Goal: Navigation & Orientation: Find specific page/section

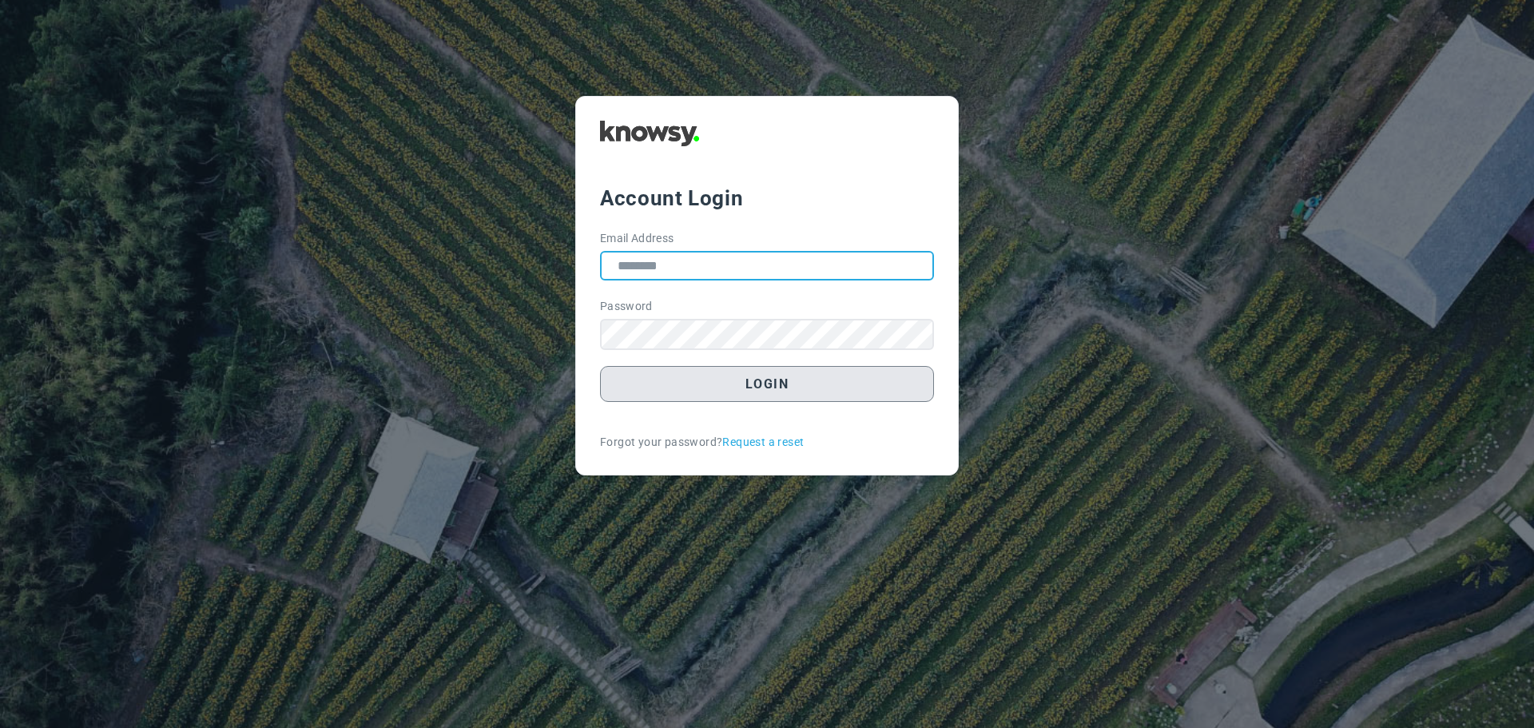
type input "**********"
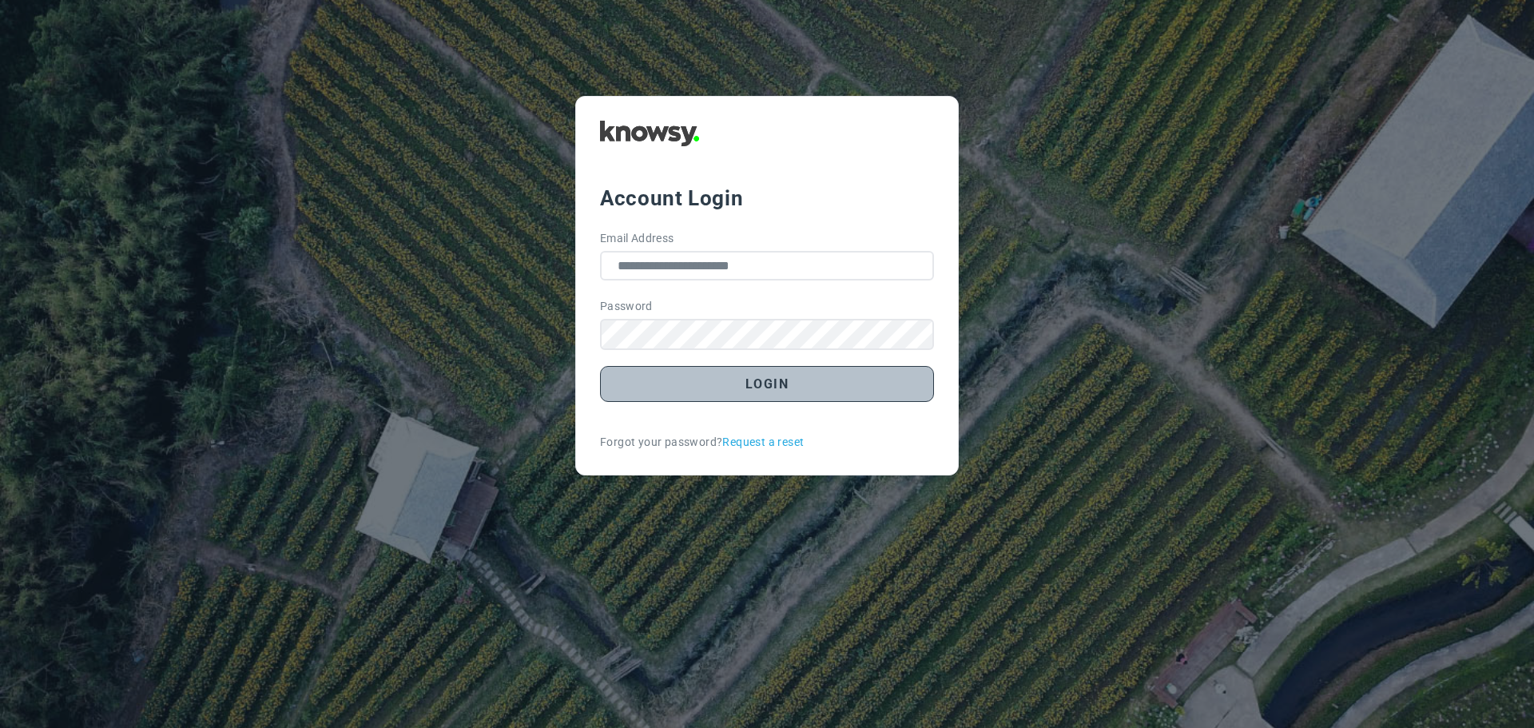
click at [771, 388] on button "Login" at bounding box center [767, 384] width 334 height 36
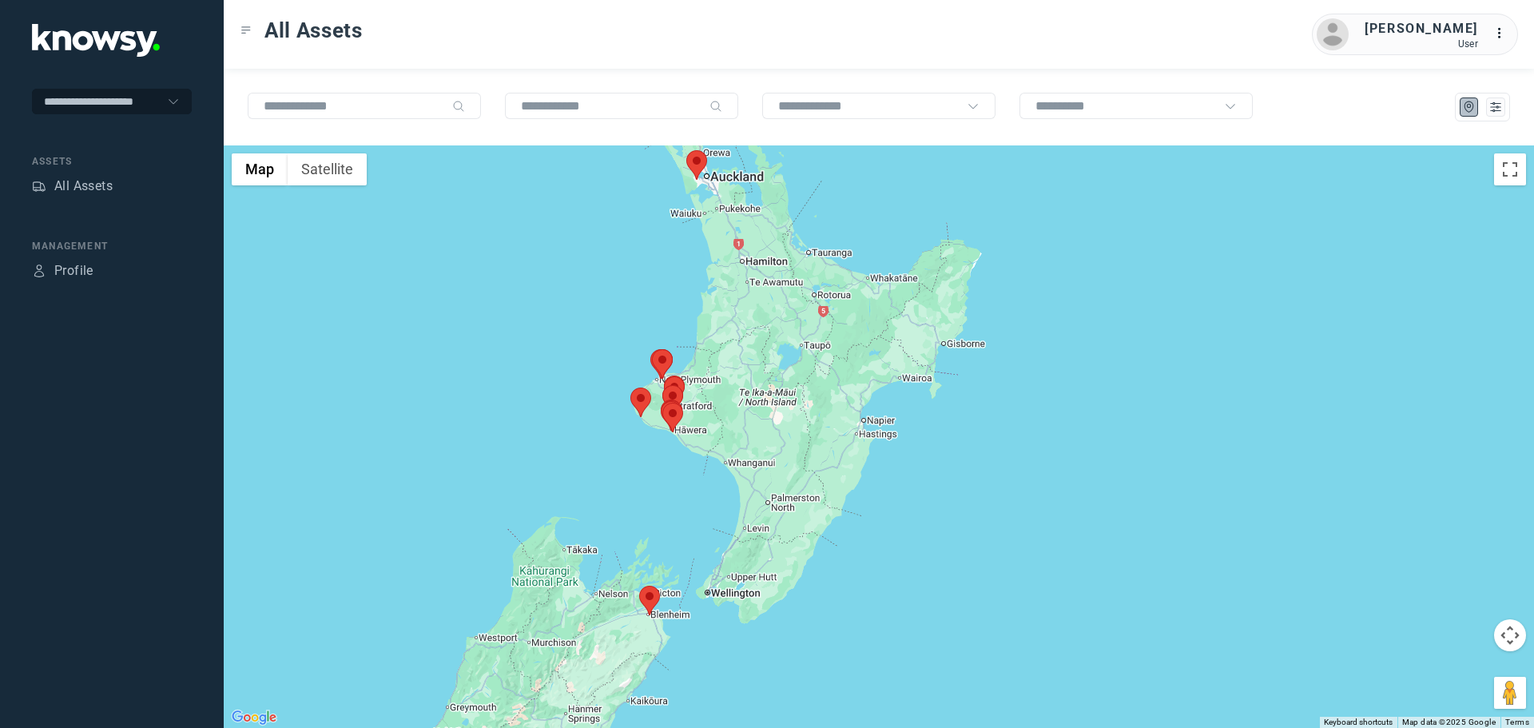
drag, startPoint x: 874, startPoint y: 411, endPoint x: 663, endPoint y: 374, distance: 214.1
click at [652, 349] on area at bounding box center [652, 349] width 0 height 0
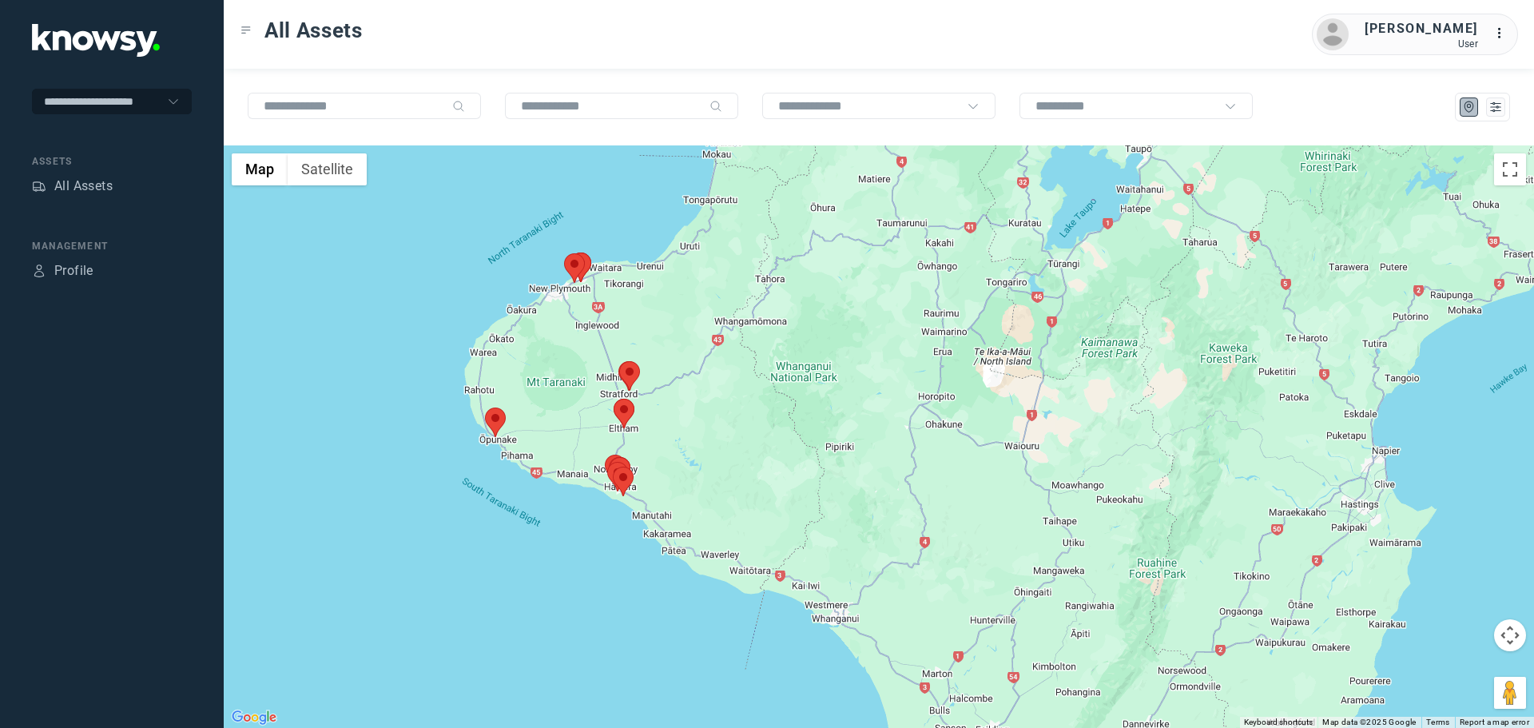
drag, startPoint x: 662, startPoint y: 491, endPoint x: 595, endPoint y: 438, distance: 85.9
click at [595, 438] on div at bounding box center [879, 436] width 1311 height 583
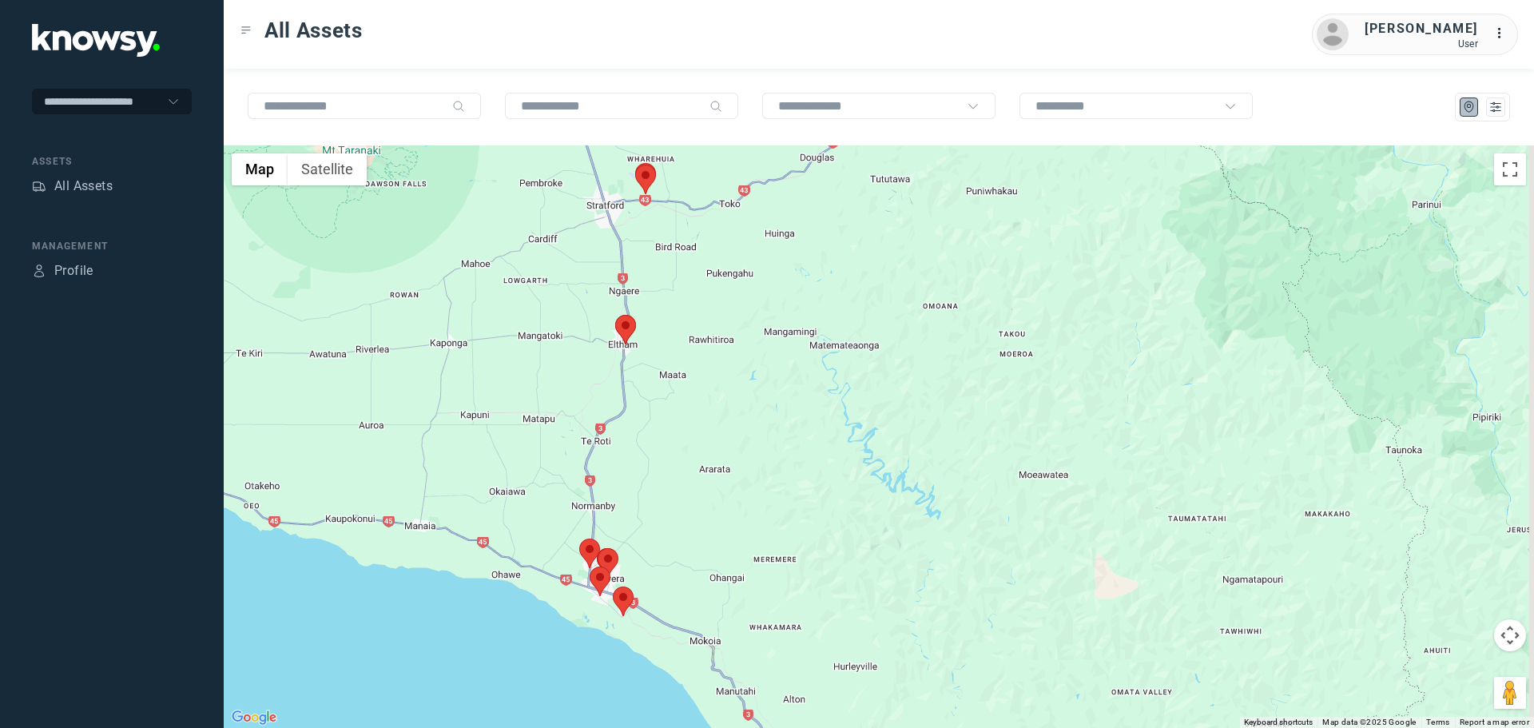
drag, startPoint x: 605, startPoint y: 373, endPoint x: 564, endPoint y: 436, distance: 74.5
click at [567, 437] on div at bounding box center [879, 436] width 1311 height 583
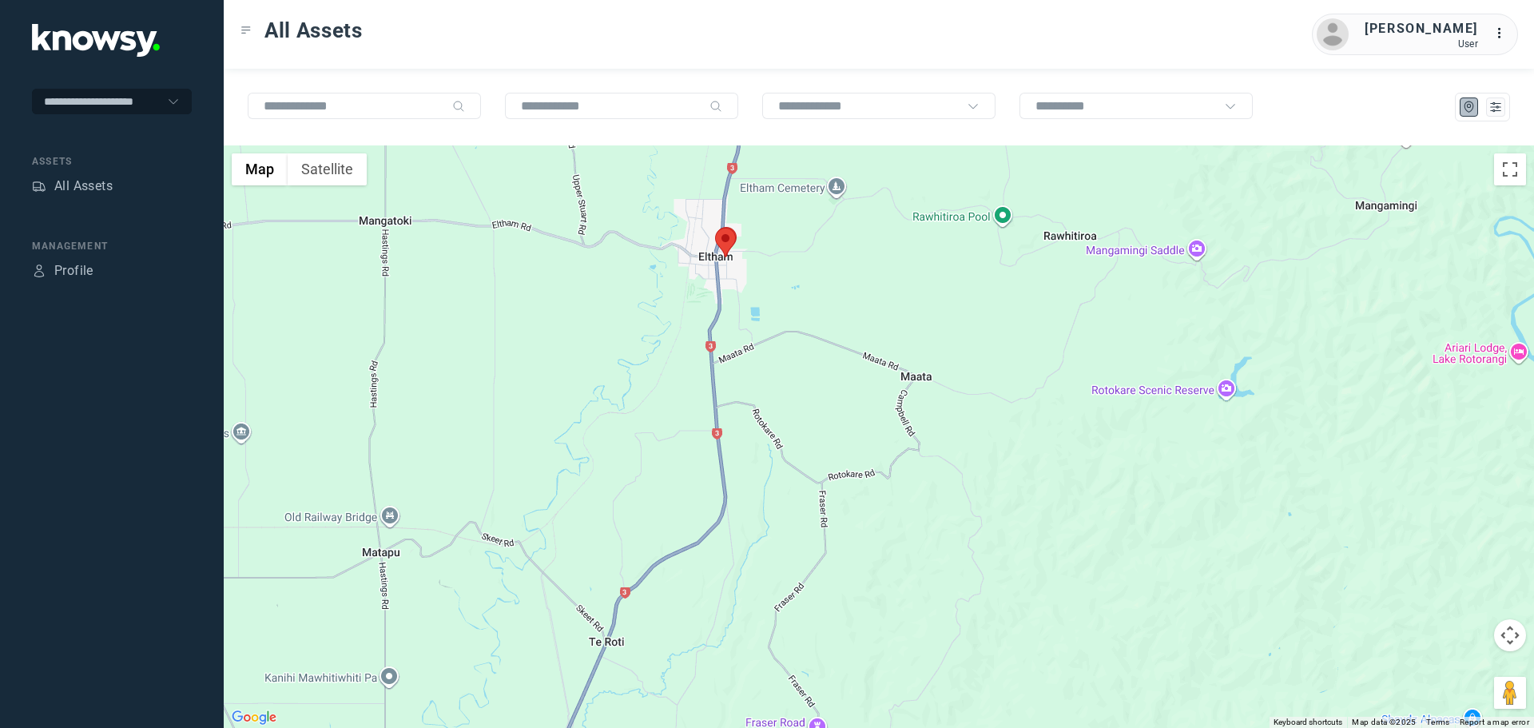
drag, startPoint x: 650, startPoint y: 322, endPoint x: 635, endPoint y: 459, distance: 138.3
click at [635, 459] on div at bounding box center [879, 436] width 1311 height 583
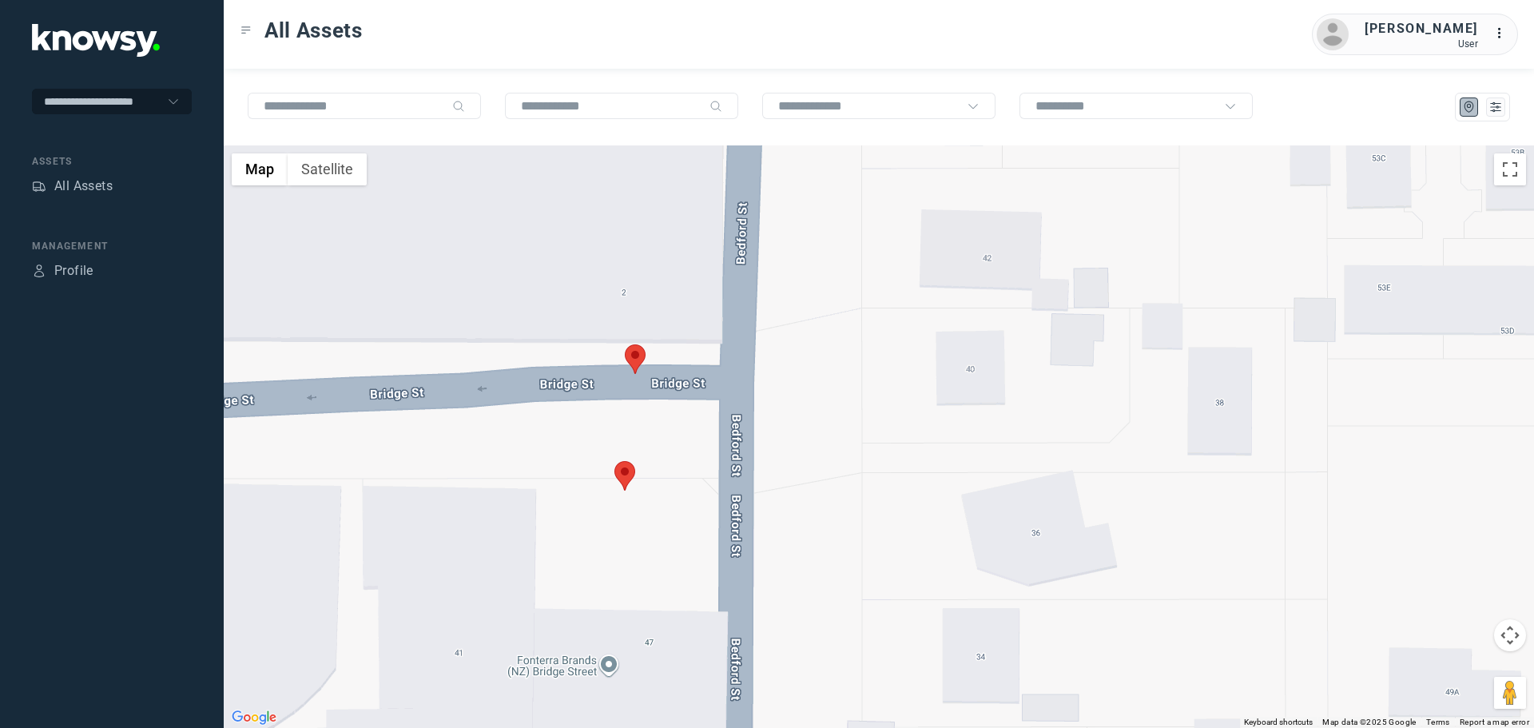
click at [615, 461] on area at bounding box center [615, 461] width 0 height 0
click at [686, 374] on button "Close" at bounding box center [677, 386] width 38 height 38
click at [625, 344] on area at bounding box center [625, 344] width 0 height 0
click at [701, 257] on button "Close" at bounding box center [689, 269] width 38 height 38
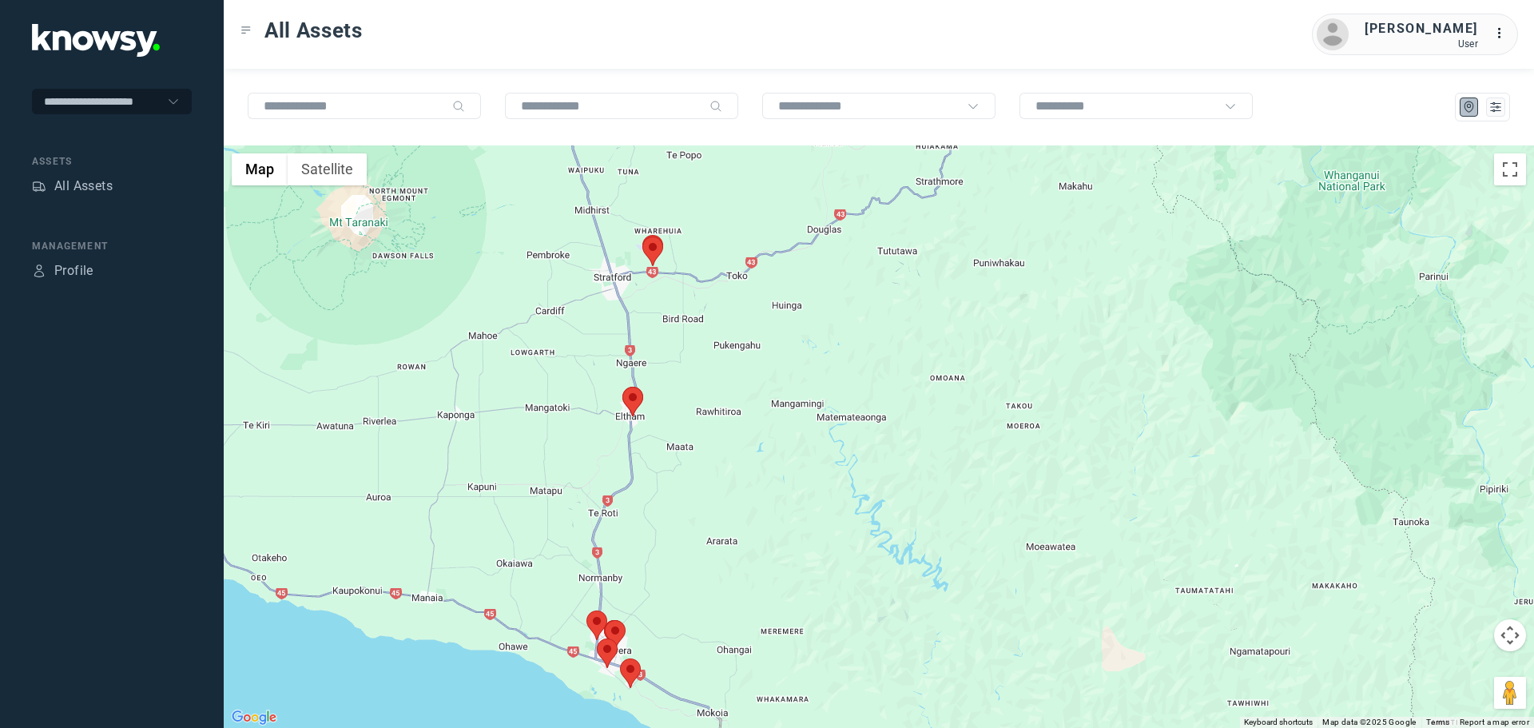
drag, startPoint x: 666, startPoint y: 531, endPoint x: 648, endPoint y: 331, distance: 201.4
click at [645, 335] on div at bounding box center [879, 436] width 1311 height 583
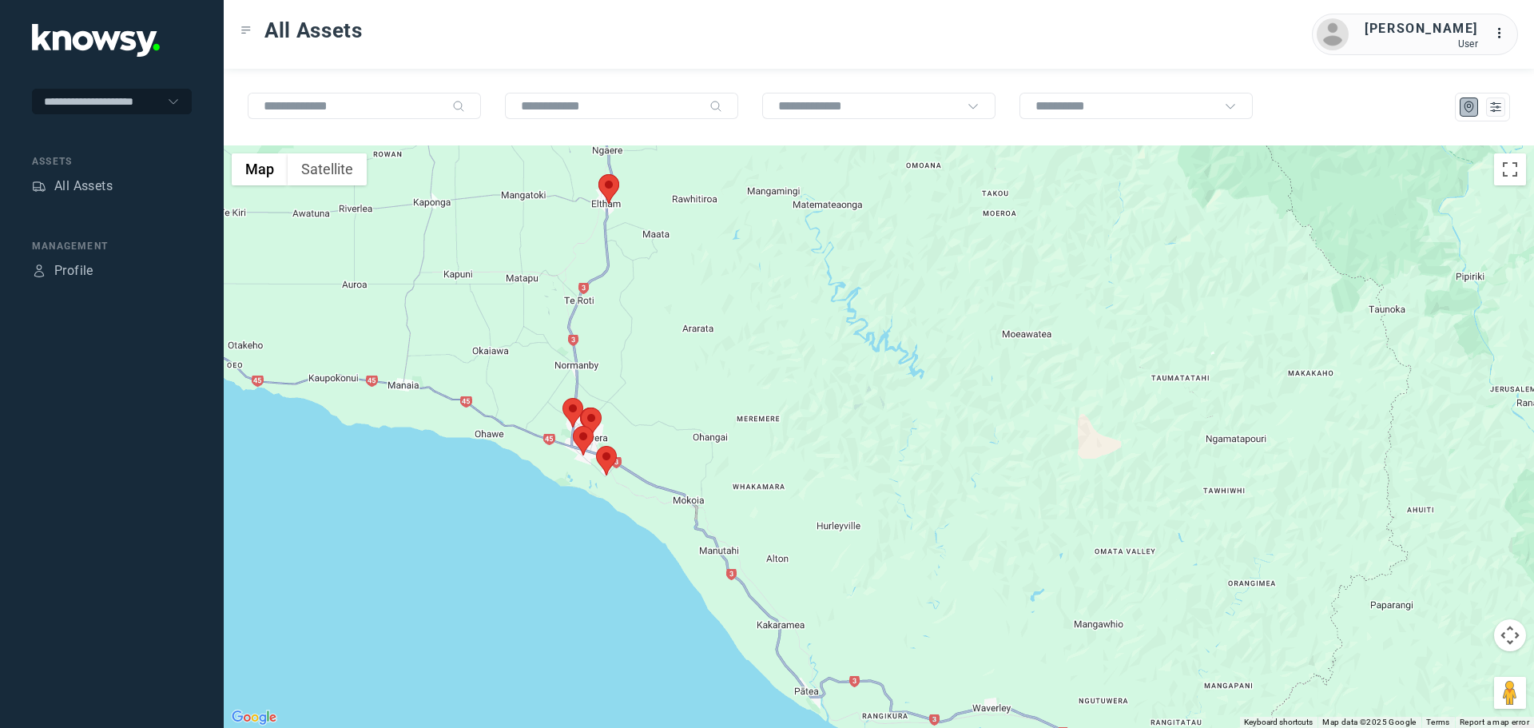
drag, startPoint x: 641, startPoint y: 437, endPoint x: 603, endPoint y: 439, distance: 38.4
click at [603, 439] on div at bounding box center [879, 436] width 1311 height 583
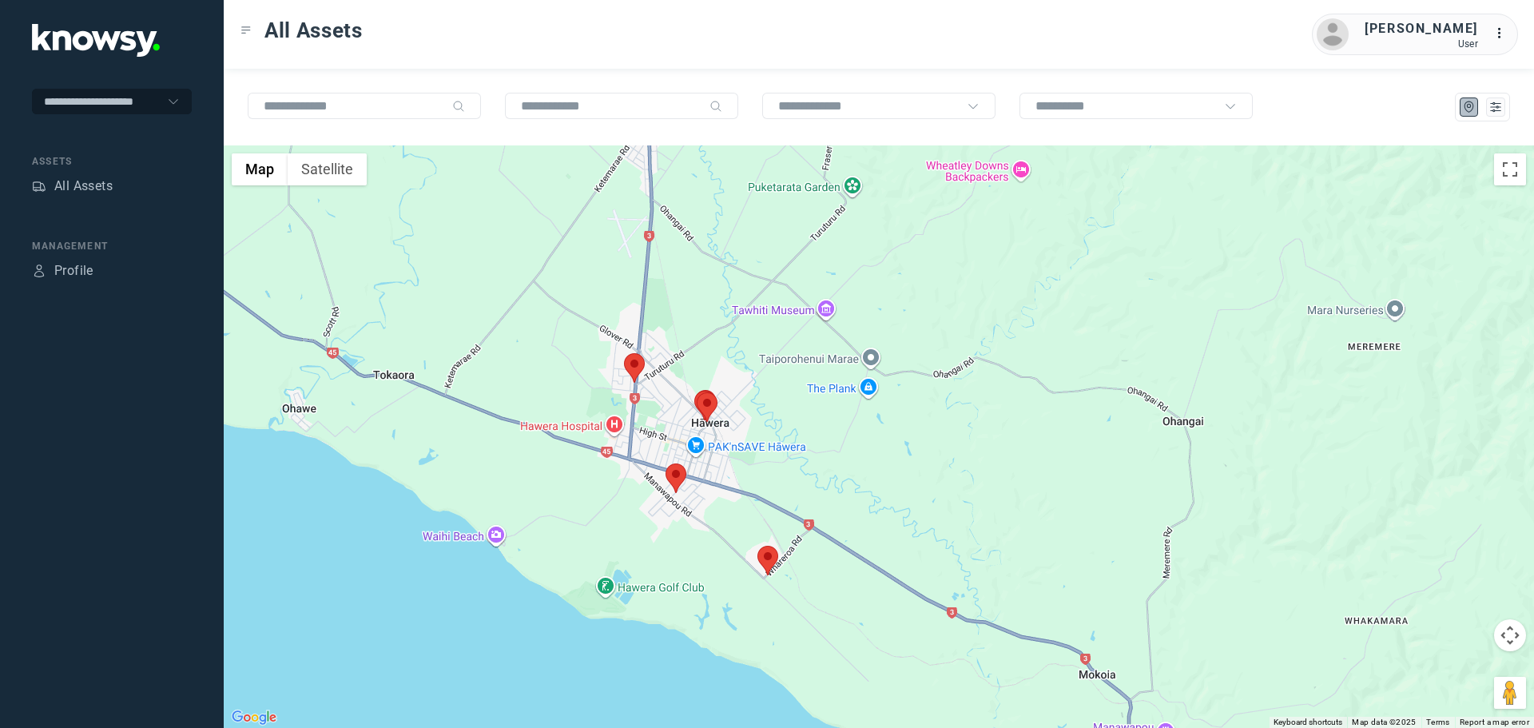
click at [624, 353] on area at bounding box center [624, 353] width 0 height 0
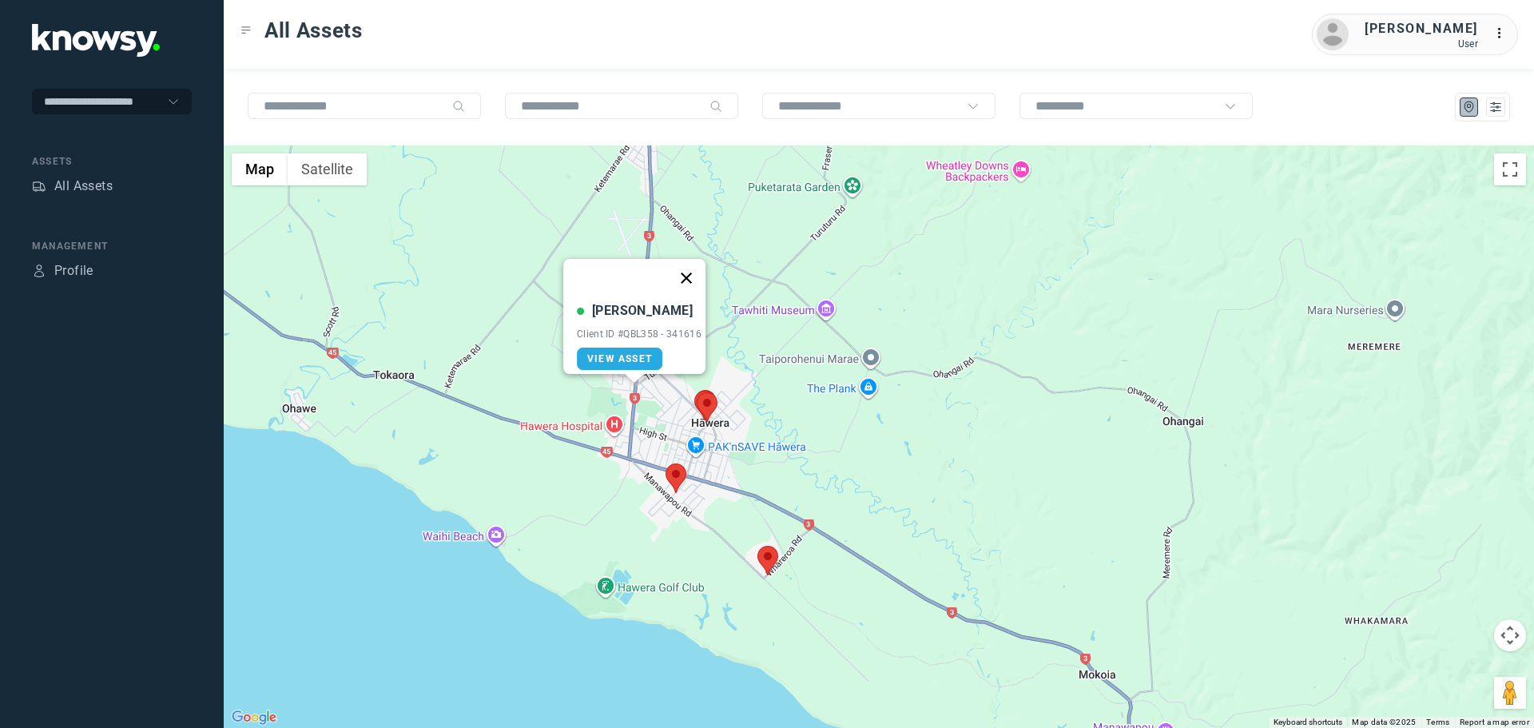
click at [695, 266] on button "Close" at bounding box center [686, 278] width 38 height 38
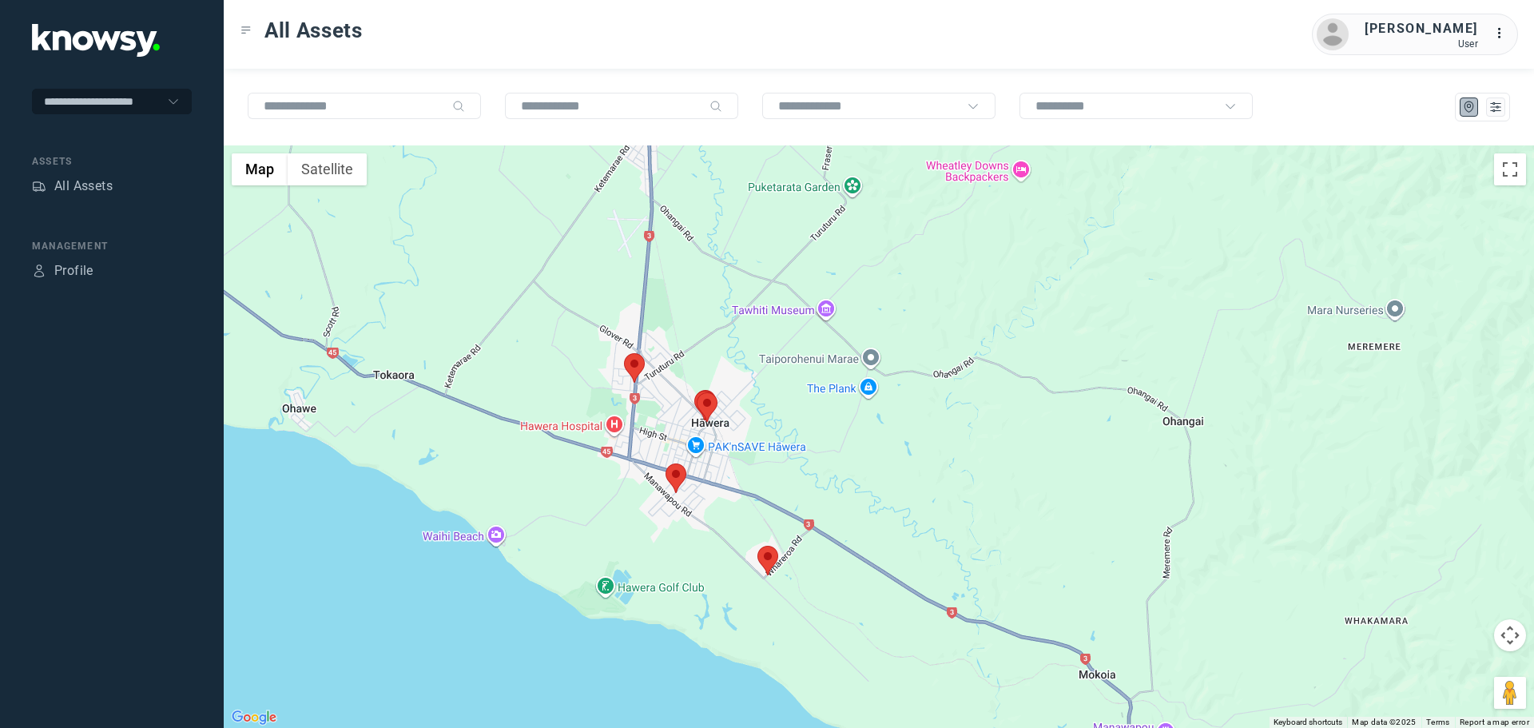
click at [666, 463] on area at bounding box center [666, 463] width 0 height 0
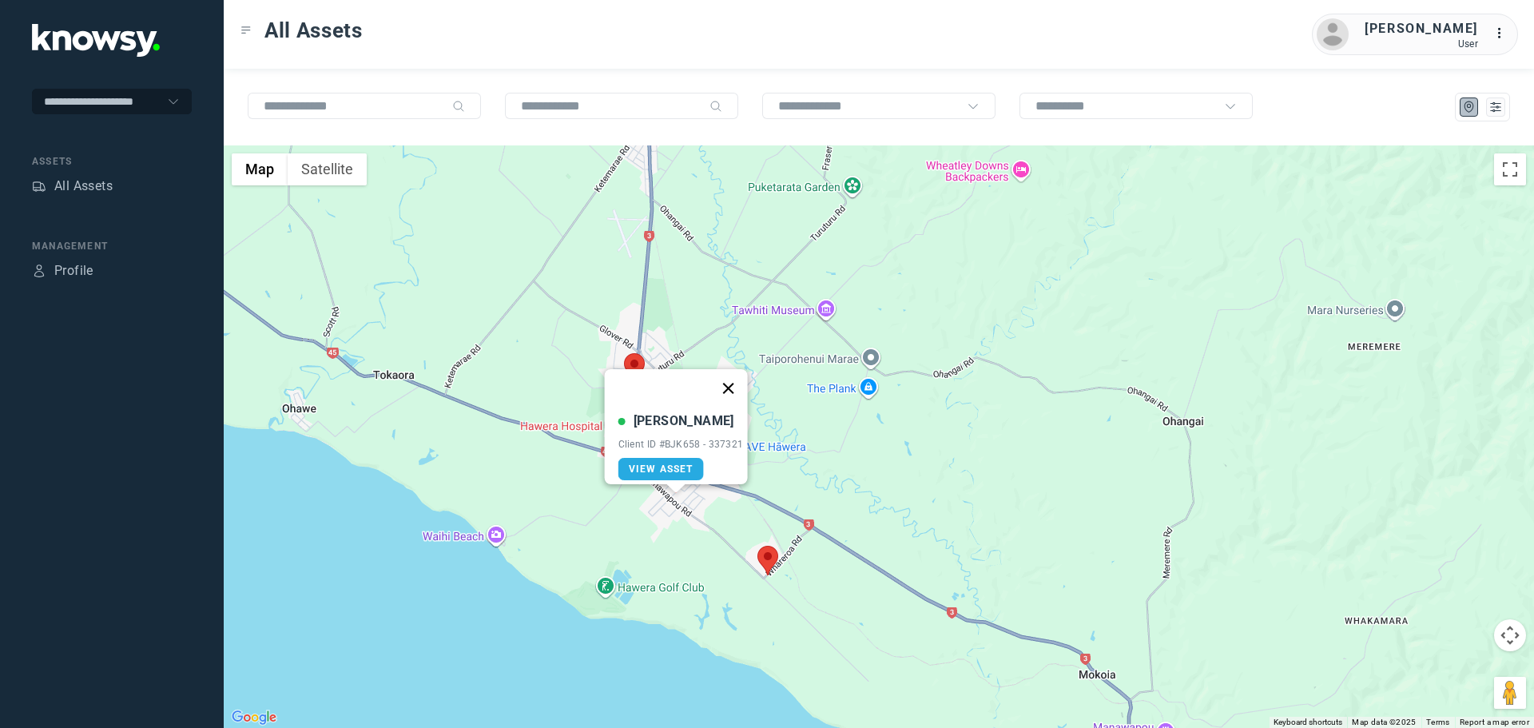
click at [741, 376] on button "Close" at bounding box center [728, 388] width 38 height 38
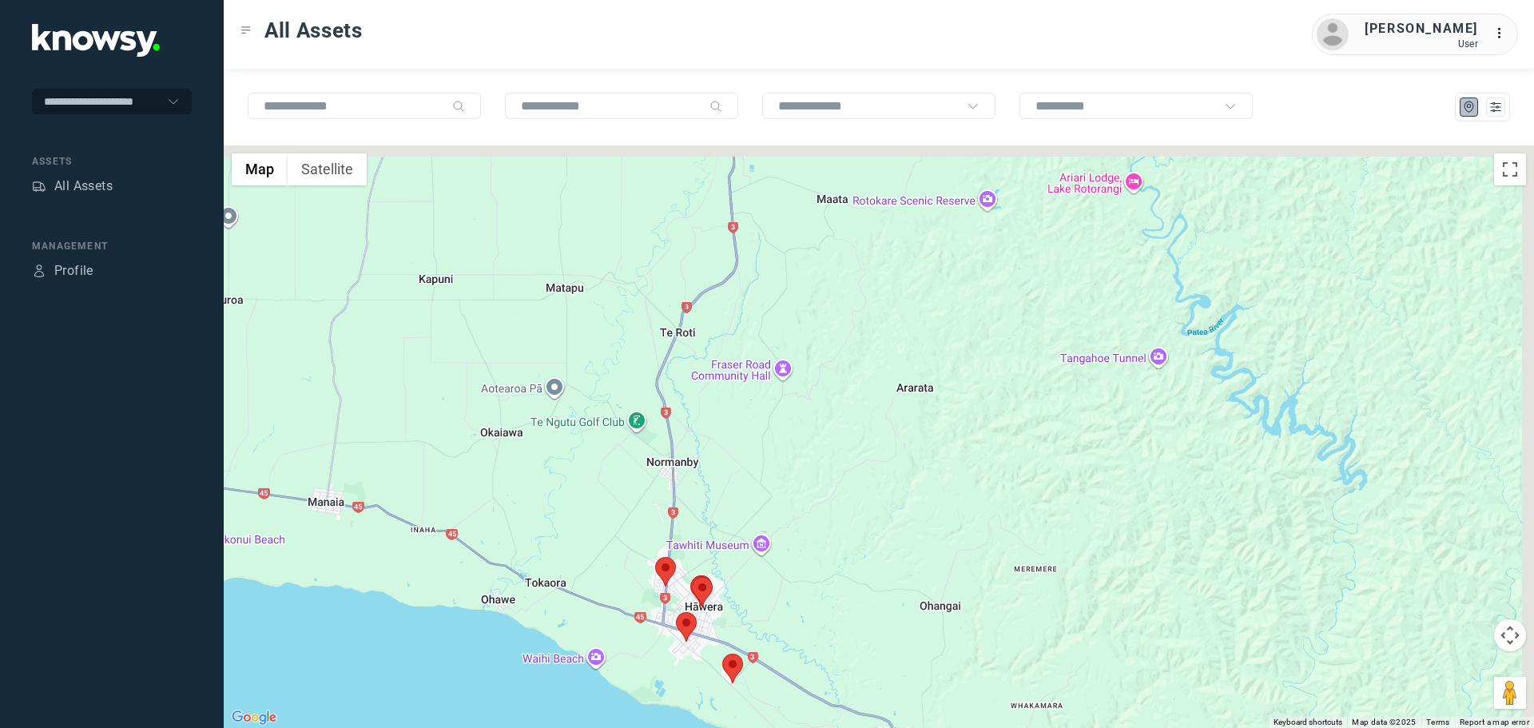
drag, startPoint x: 831, startPoint y: 302, endPoint x: 739, endPoint y: 506, distance: 223.5
click at [753, 515] on div at bounding box center [879, 436] width 1311 height 583
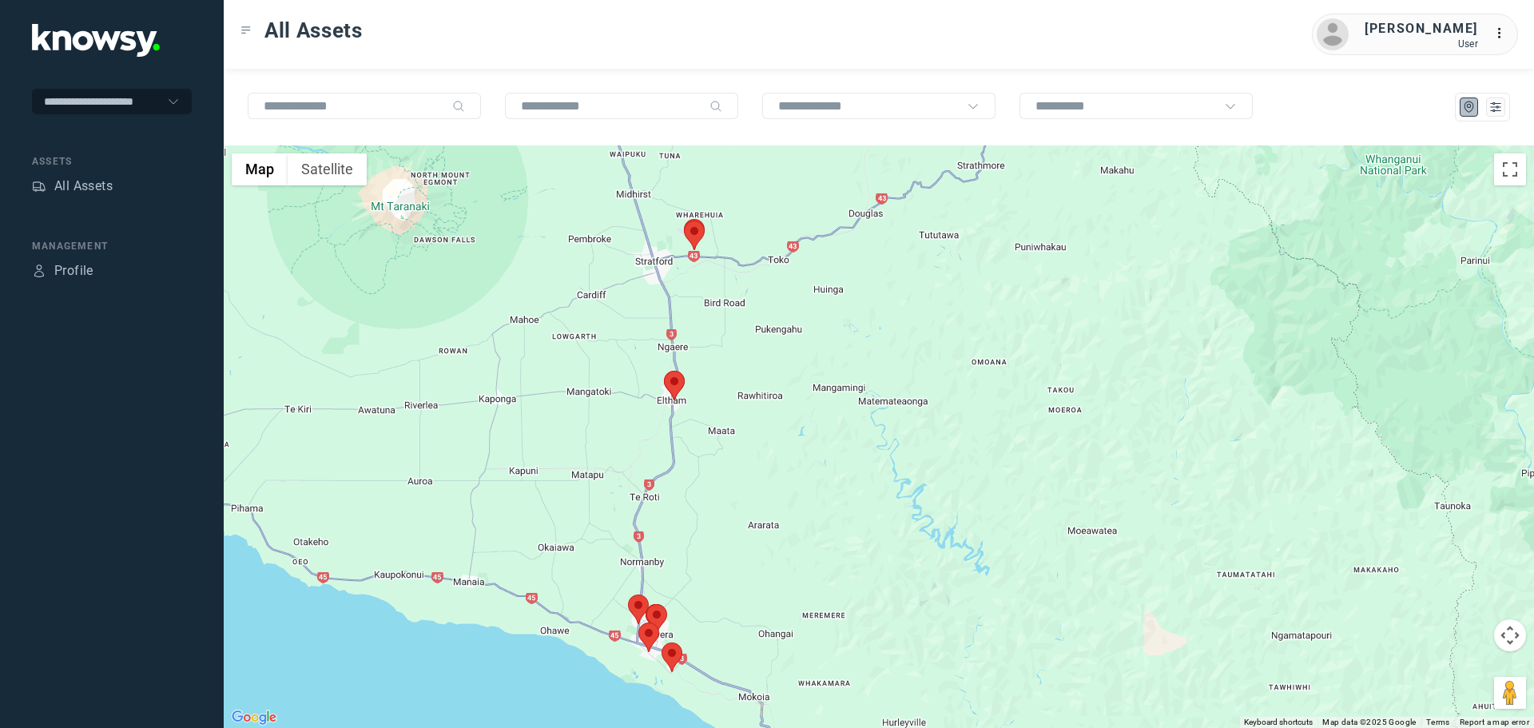
drag, startPoint x: 726, startPoint y: 267, endPoint x: 659, endPoint y: 446, distance: 190.9
click at [682, 432] on div at bounding box center [879, 436] width 1311 height 583
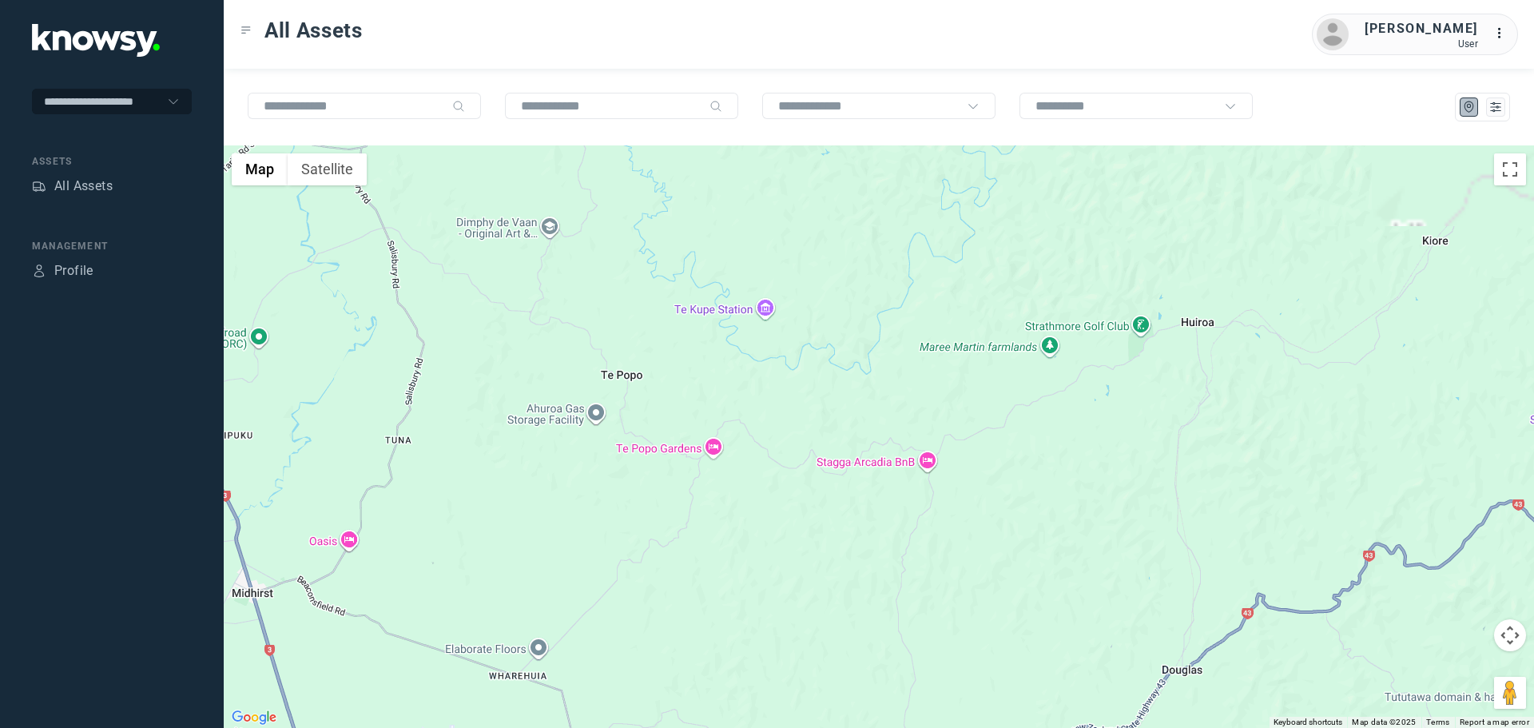
drag, startPoint x: 563, startPoint y: 650, endPoint x: 686, endPoint y: 342, distance: 331.7
click at [686, 342] on div at bounding box center [879, 436] width 1311 height 583
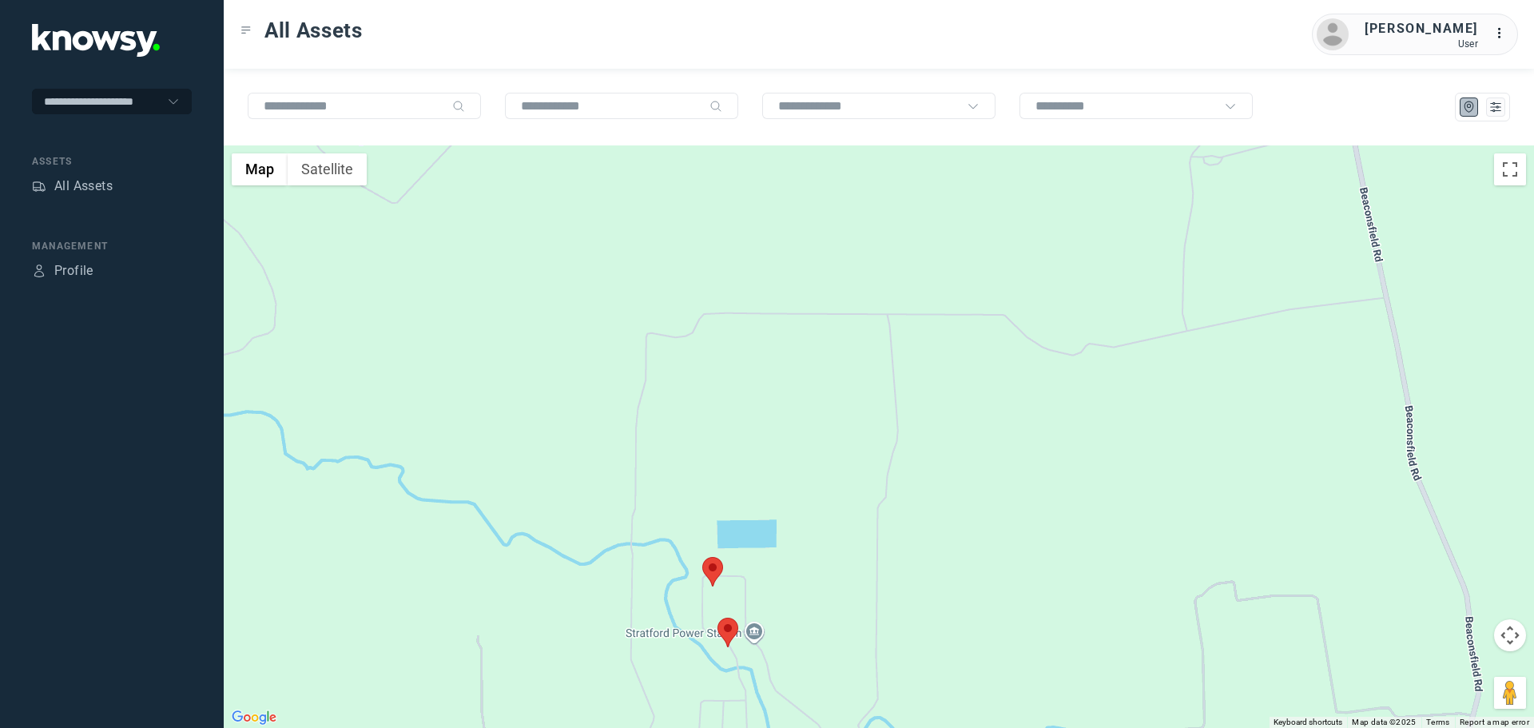
click at [702, 557] on area at bounding box center [702, 557] width 0 height 0
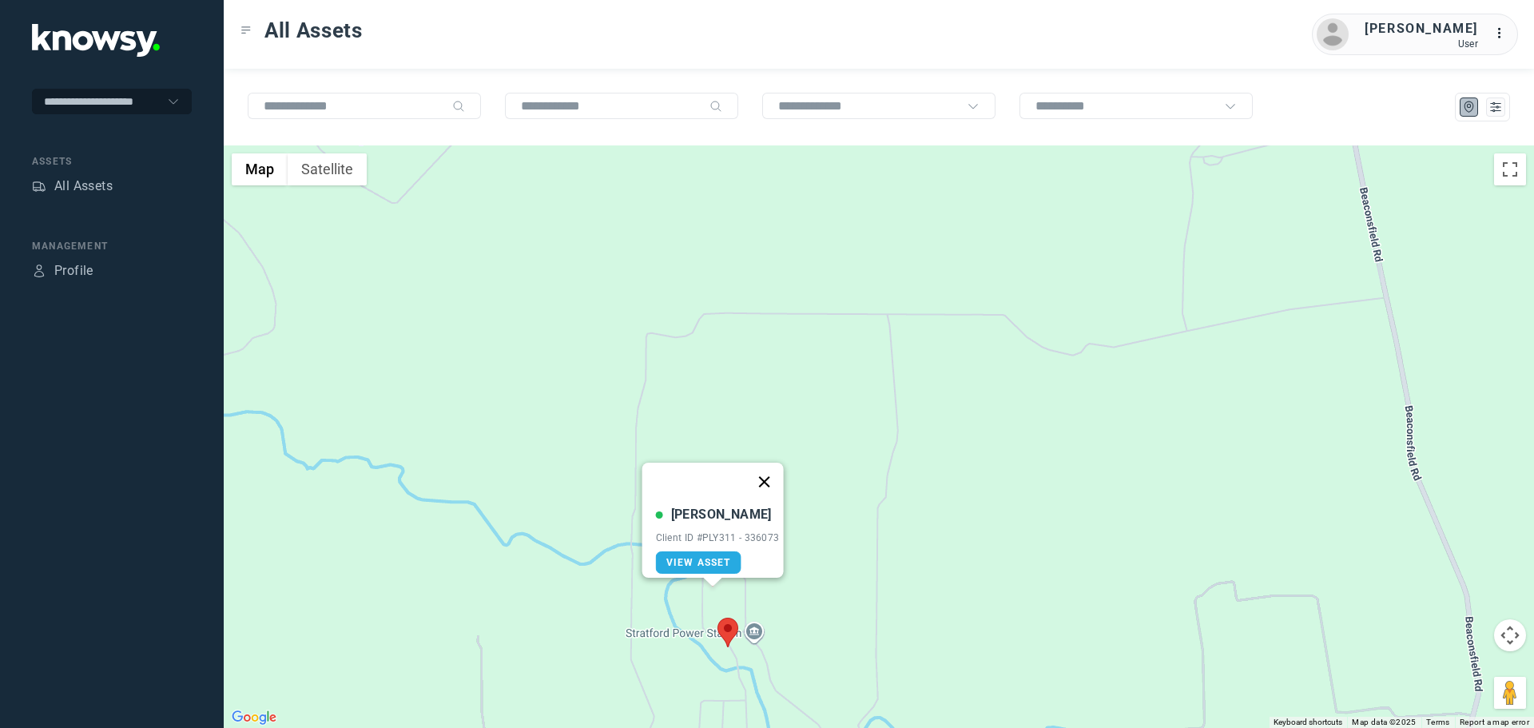
click at [775, 467] on button "Close" at bounding box center [764, 482] width 38 height 38
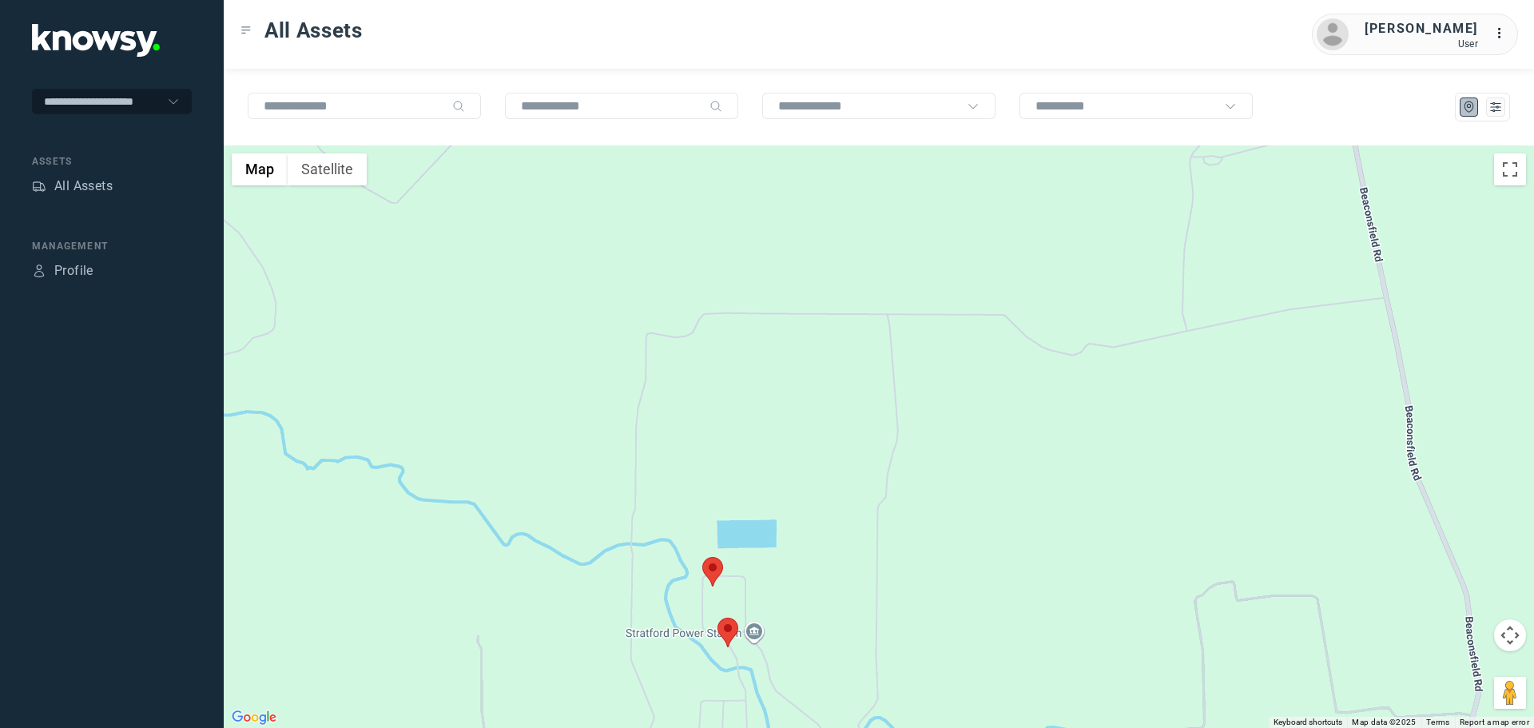
click at [718, 618] on area at bounding box center [718, 618] width 0 height 0
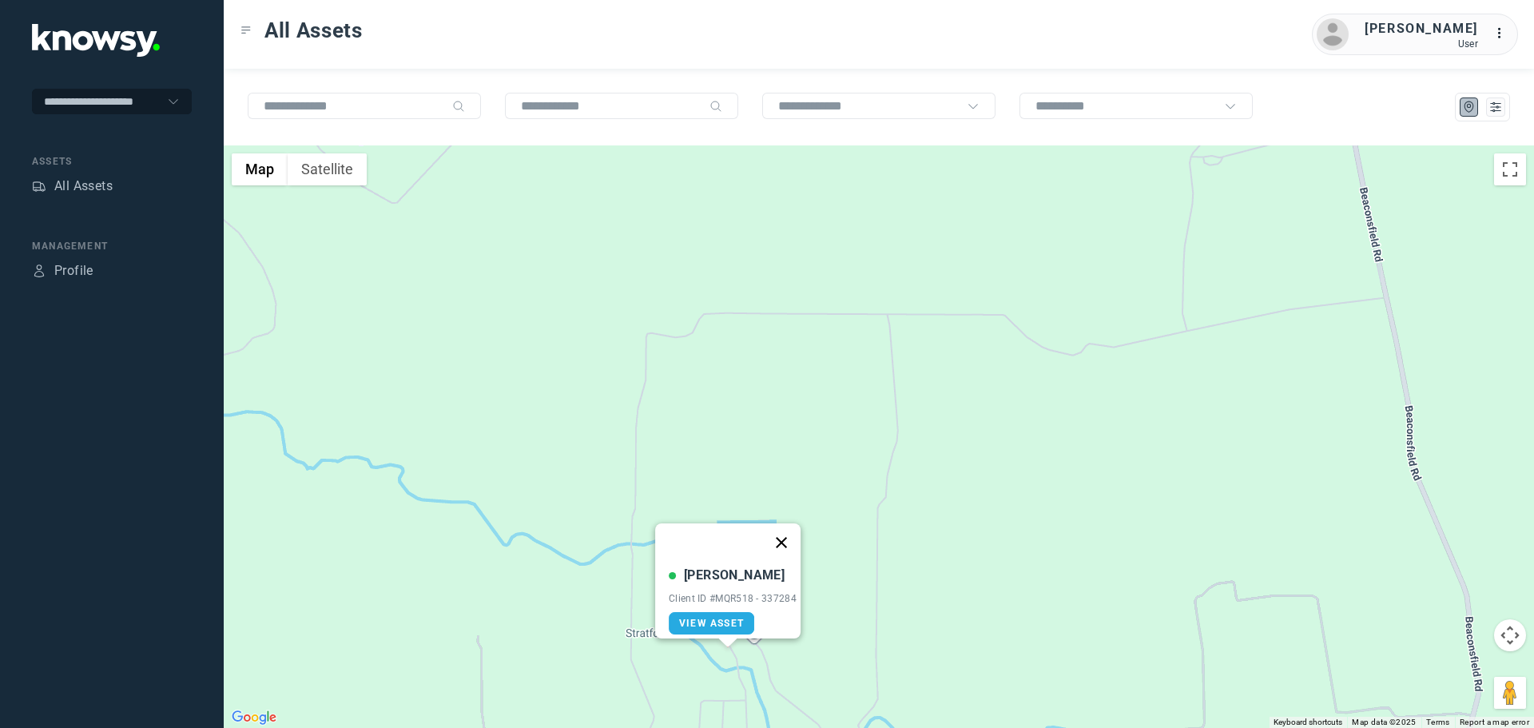
click at [789, 531] on button "Close" at bounding box center [781, 542] width 38 height 38
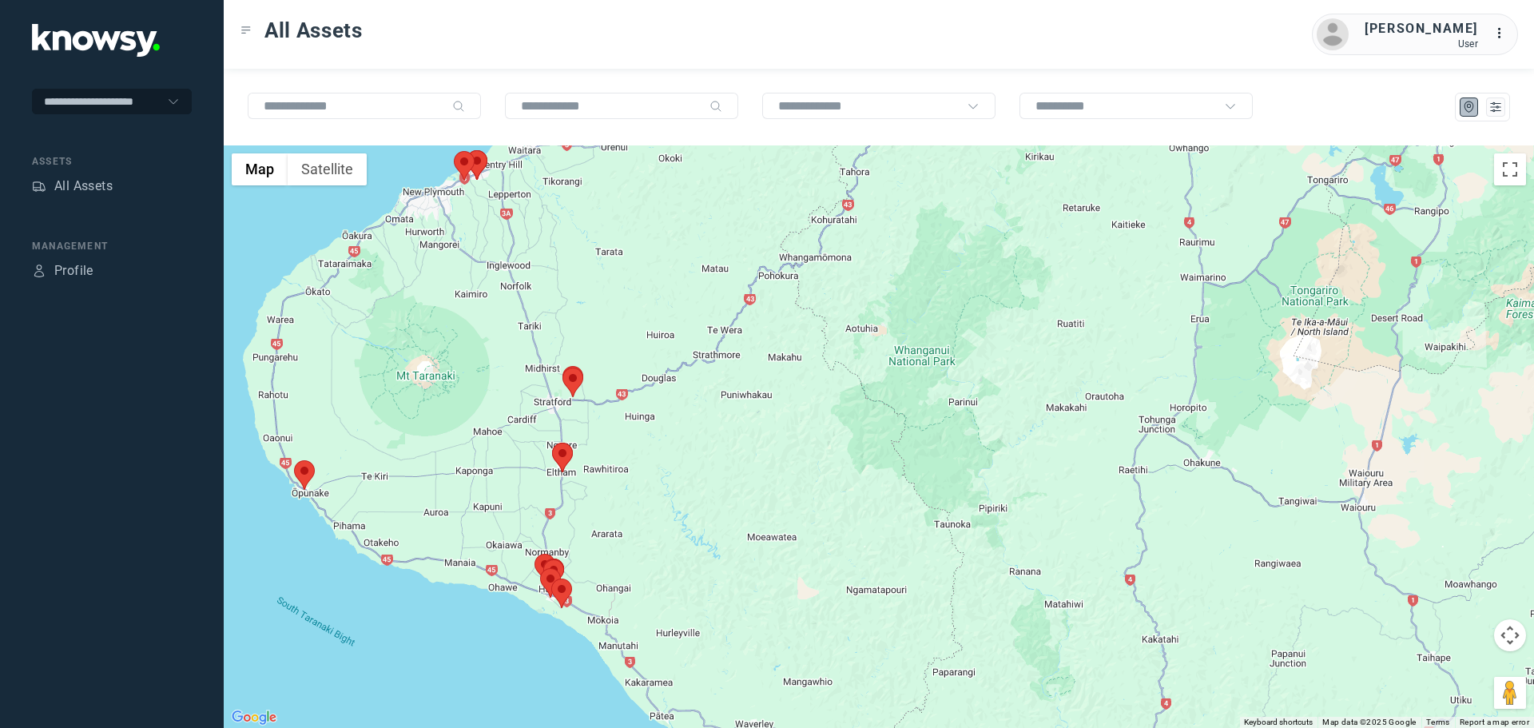
drag, startPoint x: 427, startPoint y: 276, endPoint x: 499, endPoint y: 345, distance: 100.0
click at [499, 345] on div at bounding box center [879, 436] width 1311 height 583
click at [294, 460] on area at bounding box center [294, 460] width 0 height 0
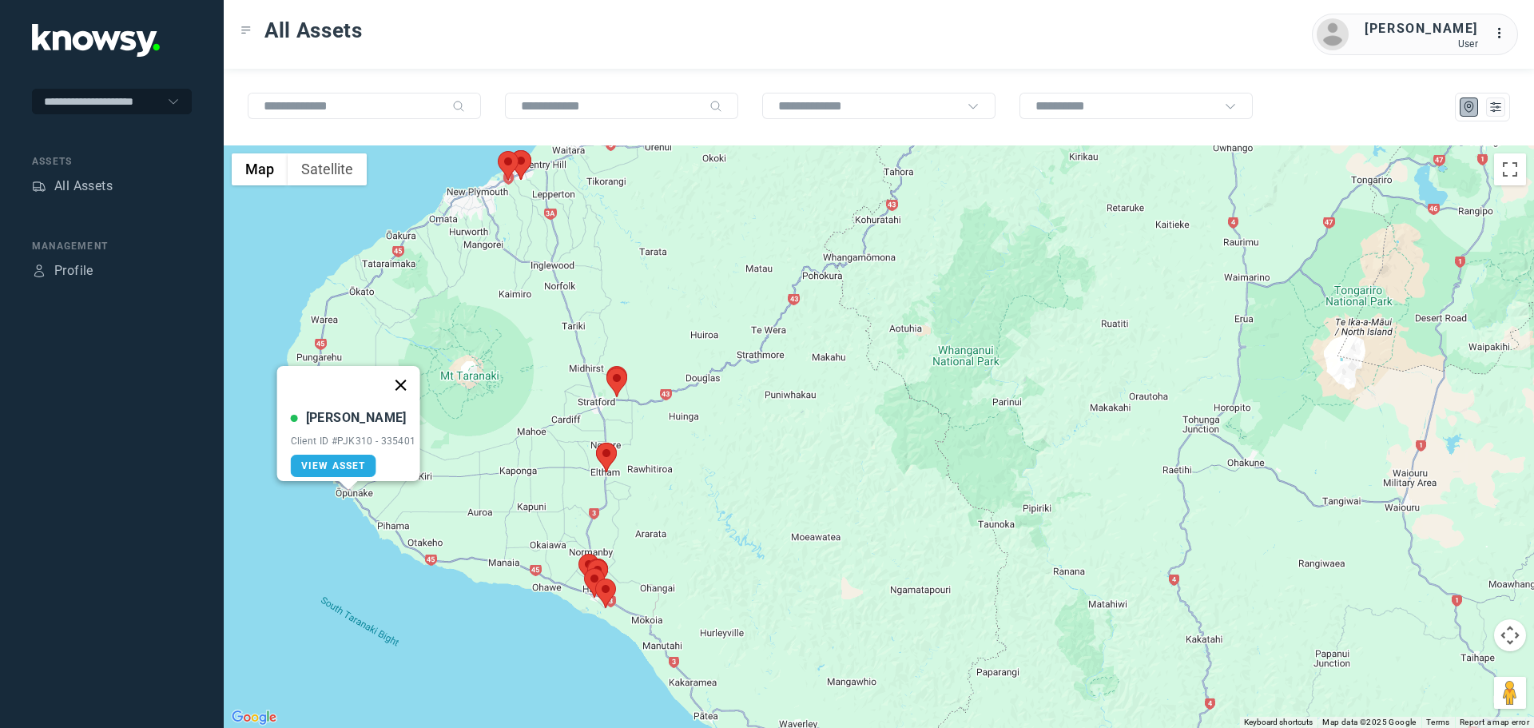
click at [405, 368] on button "Close" at bounding box center [400, 385] width 38 height 38
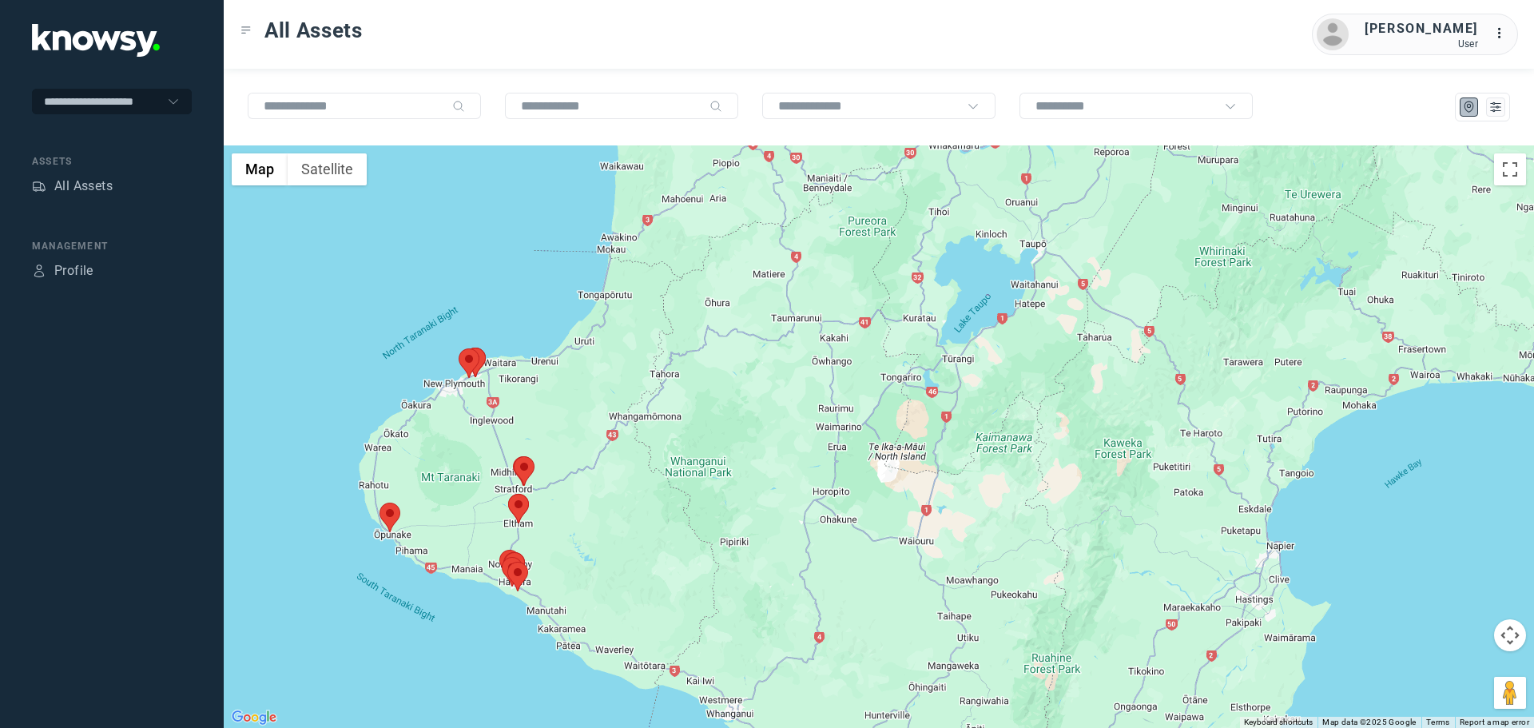
drag, startPoint x: 530, startPoint y: 361, endPoint x: 499, endPoint y: 421, distance: 67.2
click at [499, 421] on div at bounding box center [879, 436] width 1311 height 583
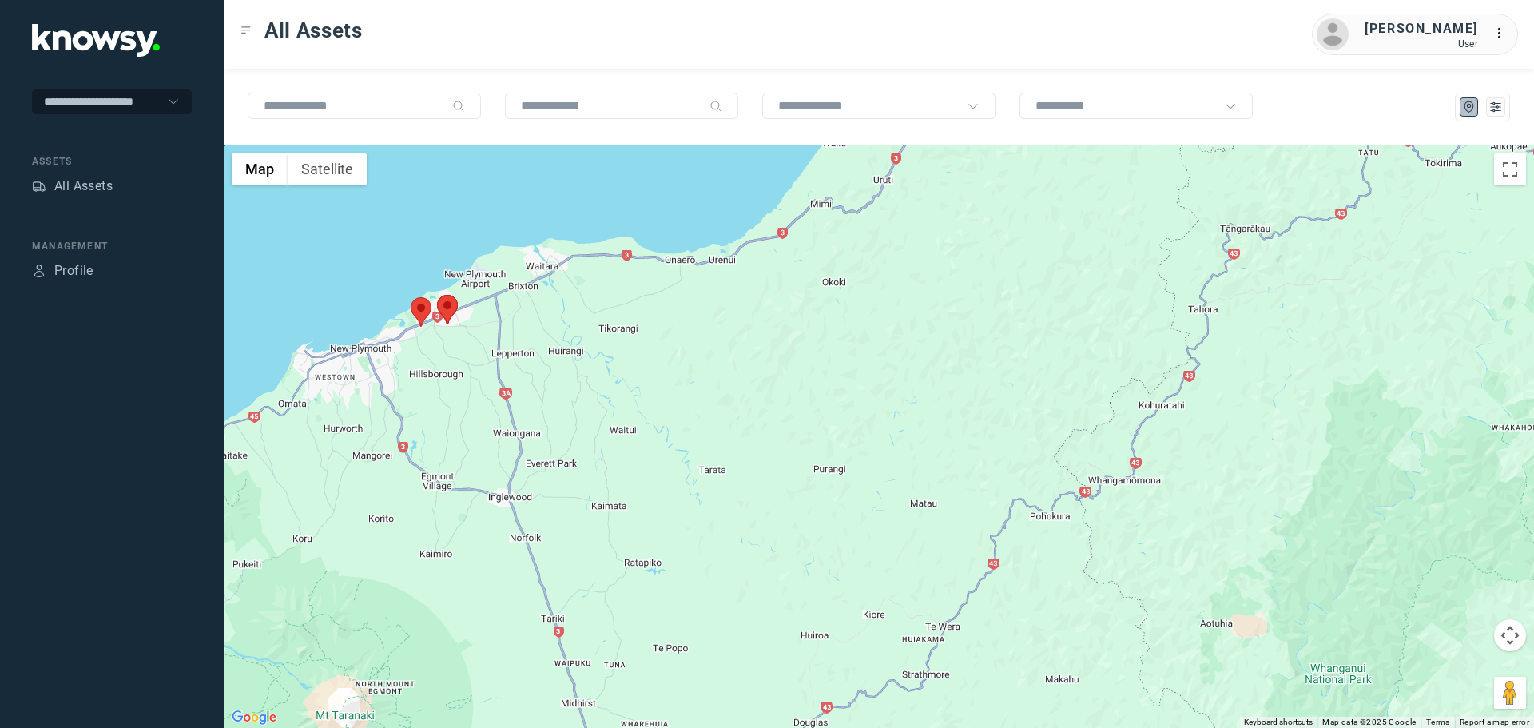
click at [437, 295] on area at bounding box center [437, 295] width 0 height 0
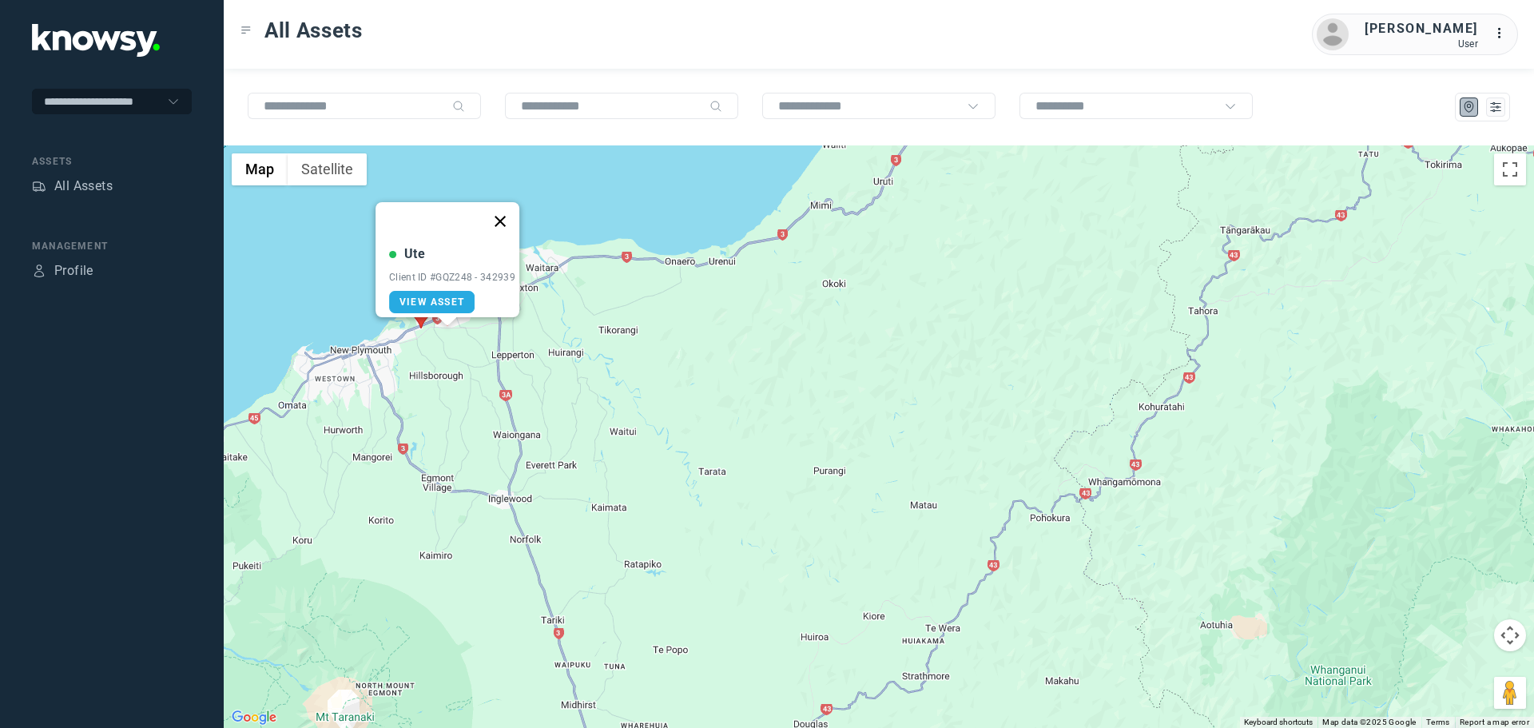
click at [508, 209] on button "Close" at bounding box center [500, 221] width 38 height 38
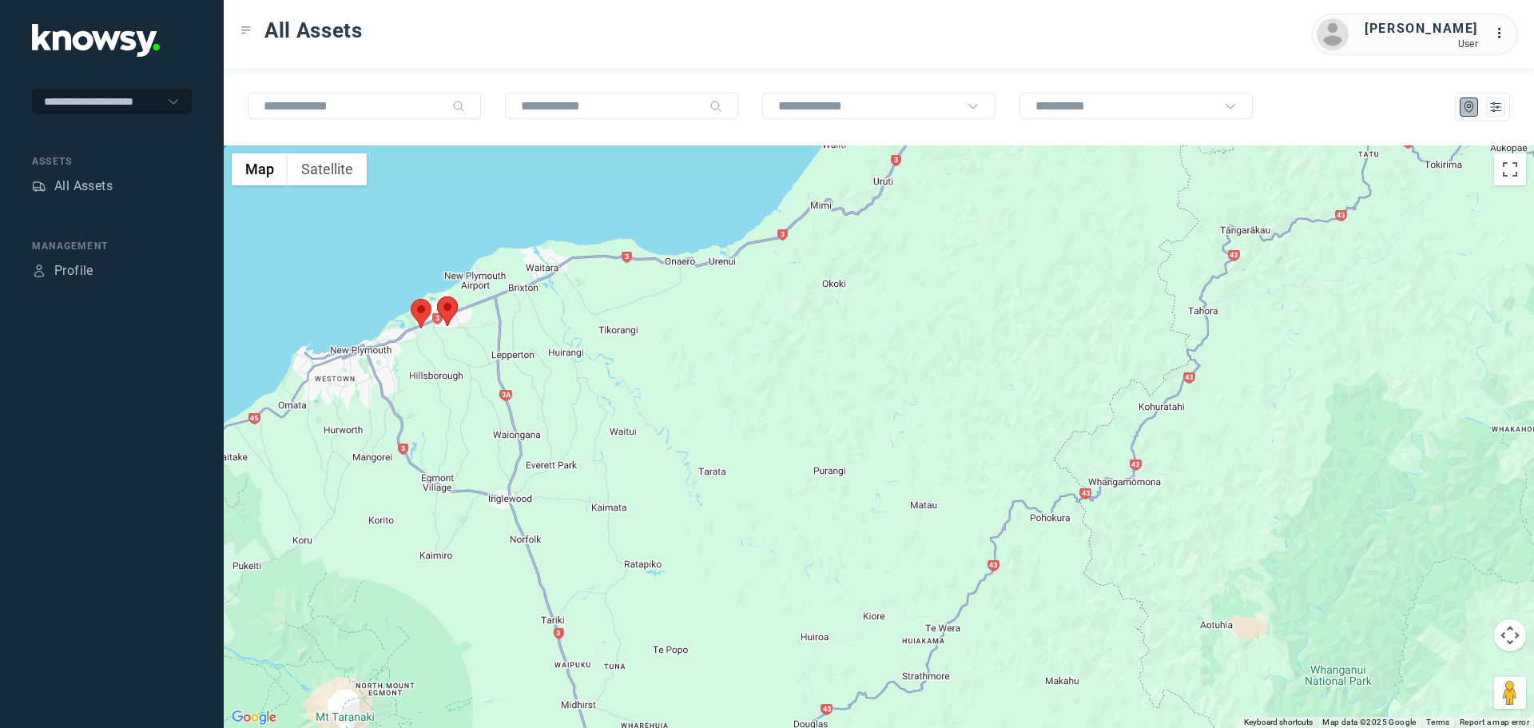
click at [411, 299] on area at bounding box center [411, 299] width 0 height 0
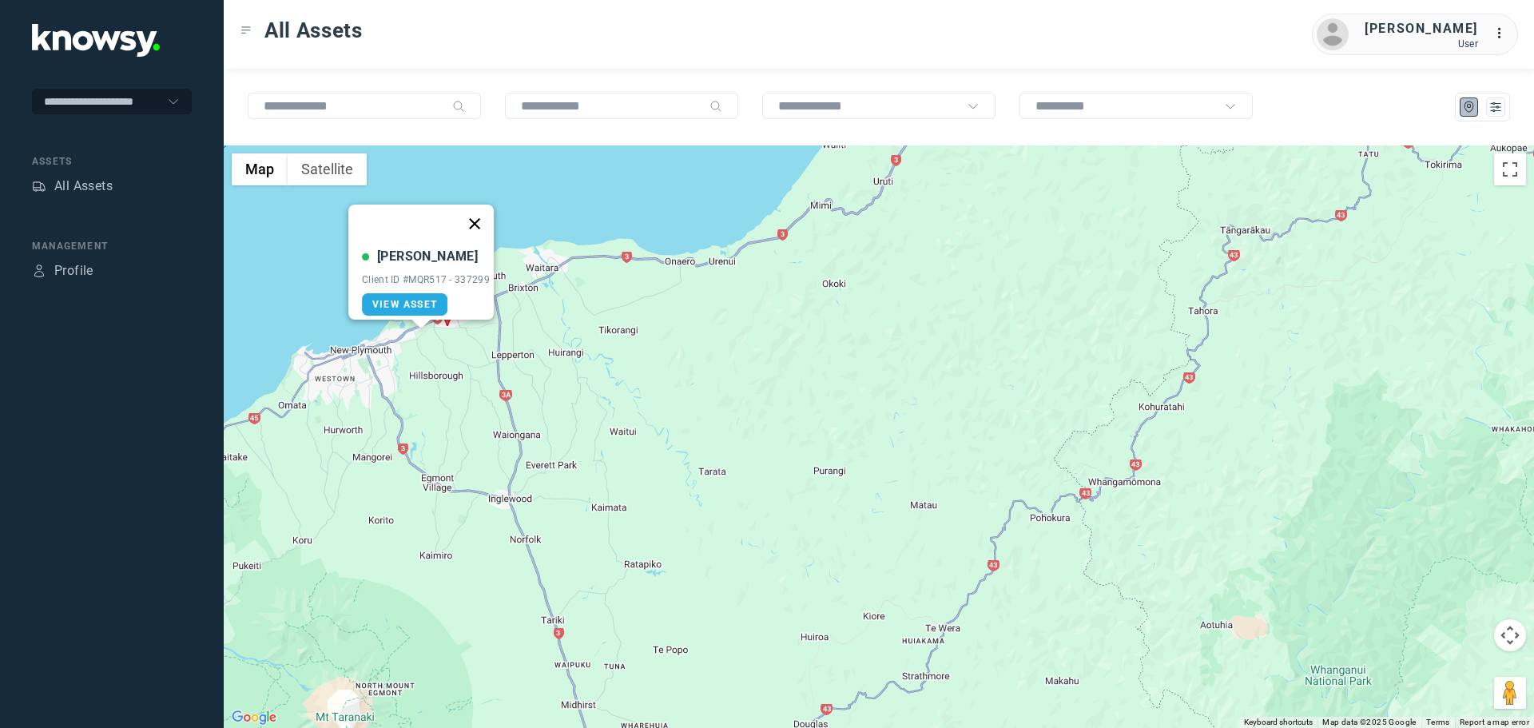
click at [486, 212] on button "Close" at bounding box center [474, 224] width 38 height 38
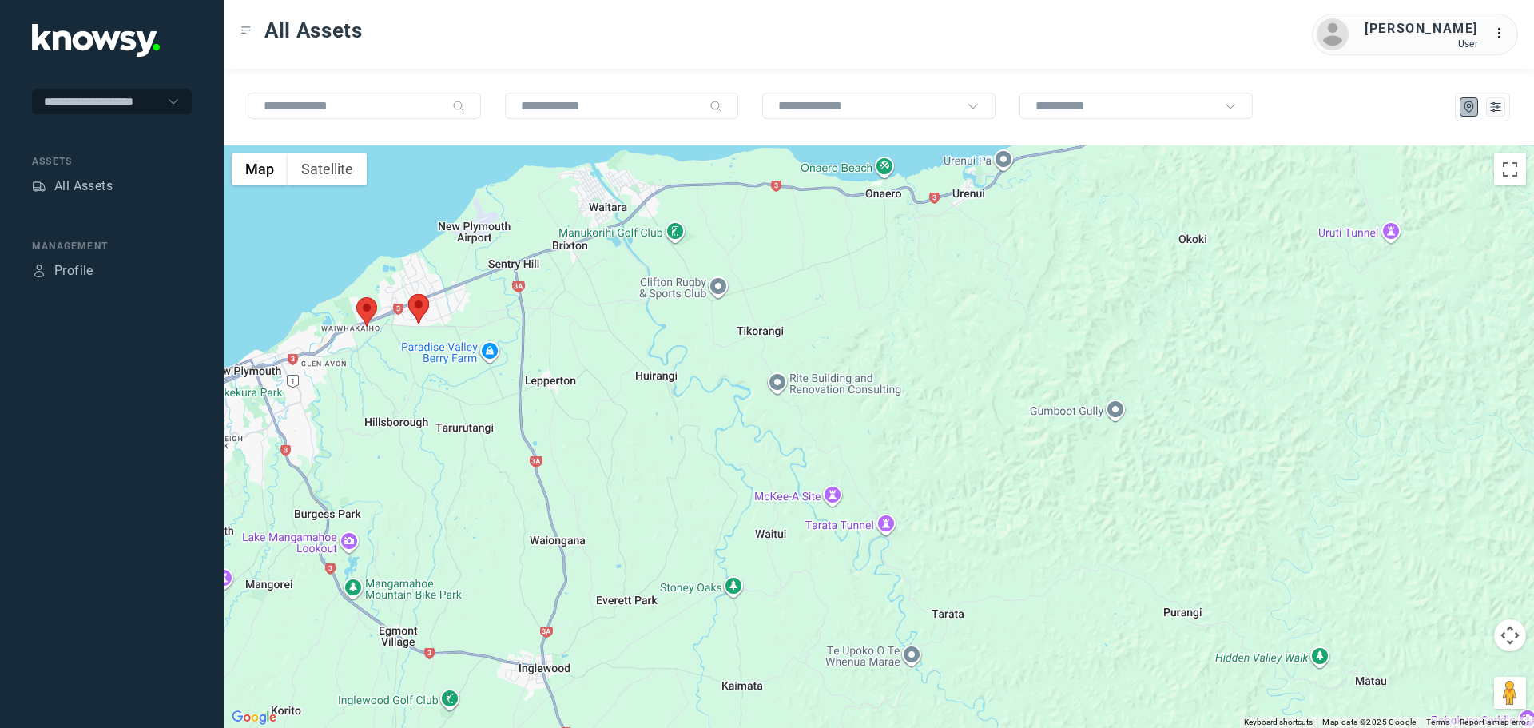
drag, startPoint x: 427, startPoint y: 335, endPoint x: 427, endPoint y: 352, distance: 16.8
click at [427, 352] on div at bounding box center [879, 436] width 1311 height 583
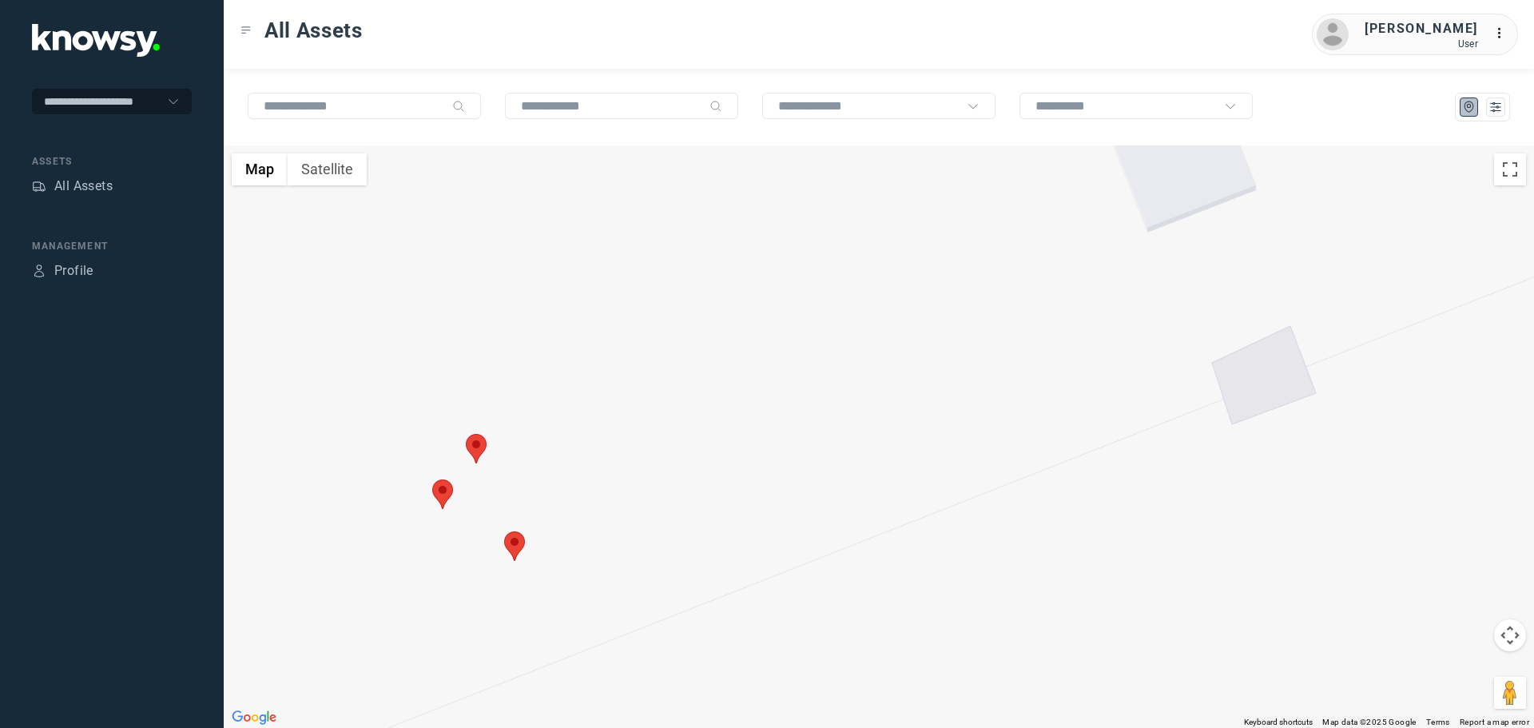
click at [466, 434] on area at bounding box center [466, 434] width 0 height 0
click at [543, 348] on button "Close" at bounding box center [529, 359] width 38 height 38
click at [432, 479] on area at bounding box center [432, 479] width 0 height 0
click at [499, 393] on button "Close" at bounding box center [494, 404] width 38 height 38
click at [504, 531] on area at bounding box center [504, 531] width 0 height 0
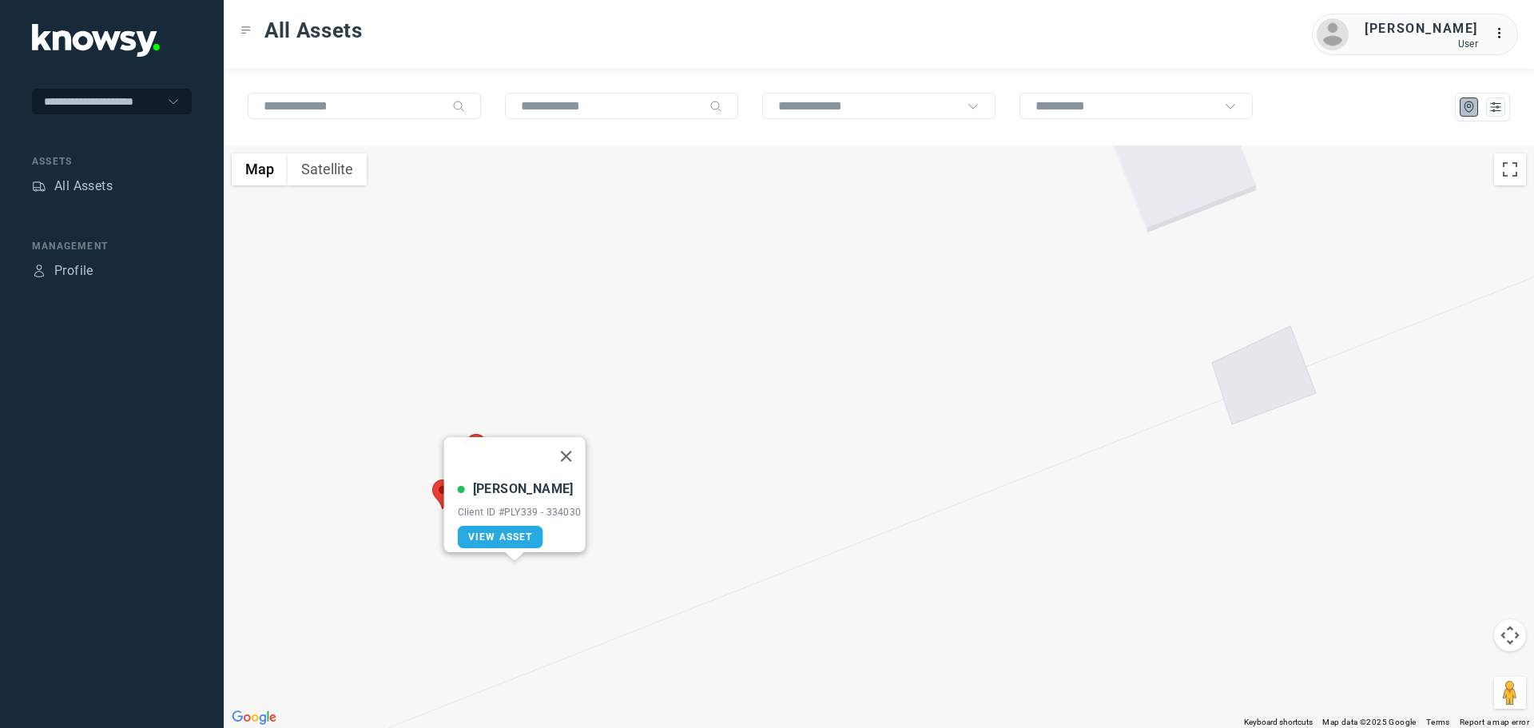
click at [578, 441] on button "Close" at bounding box center [566, 456] width 38 height 38
